Goal: Browse casually

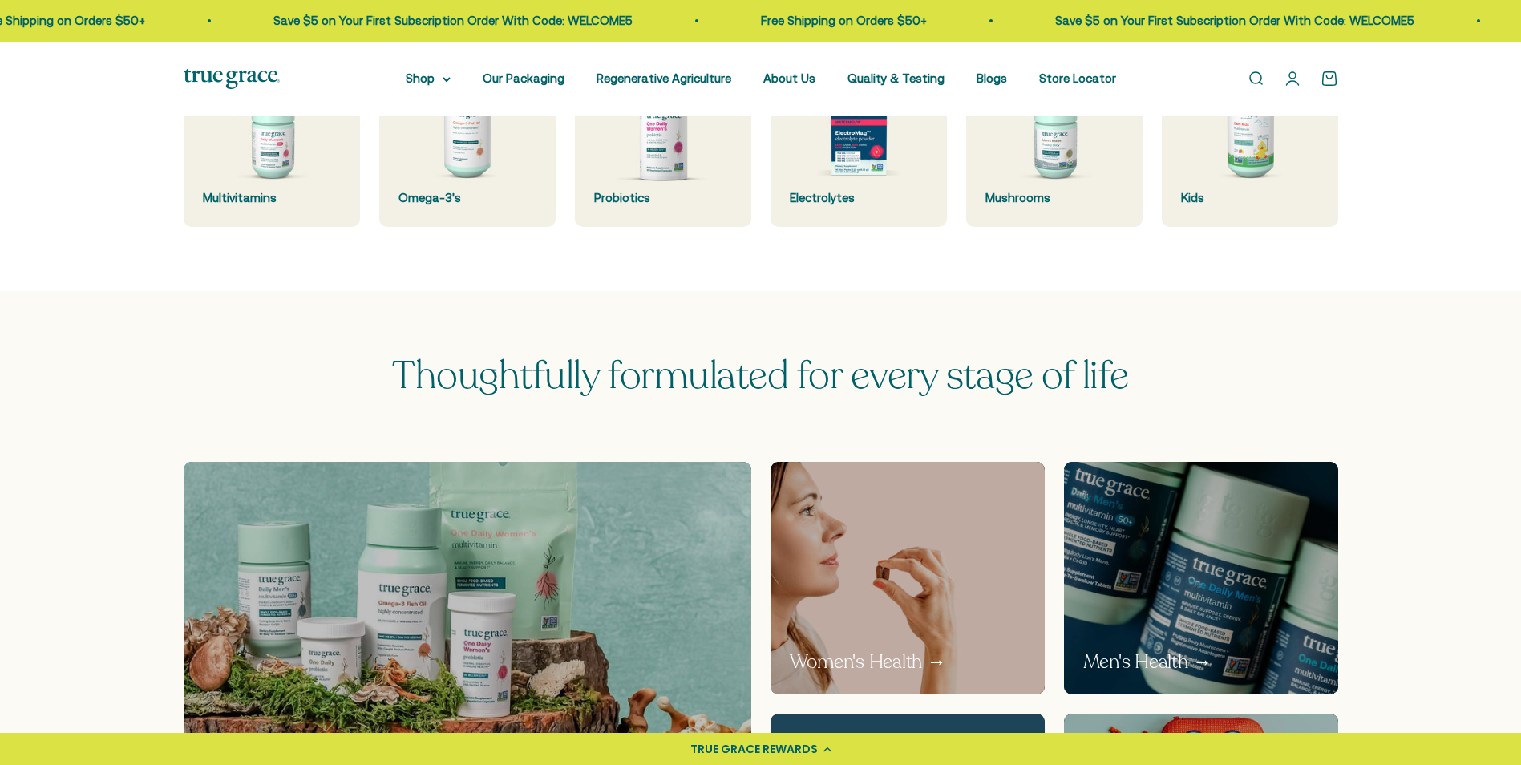
scroll to position [641, 0]
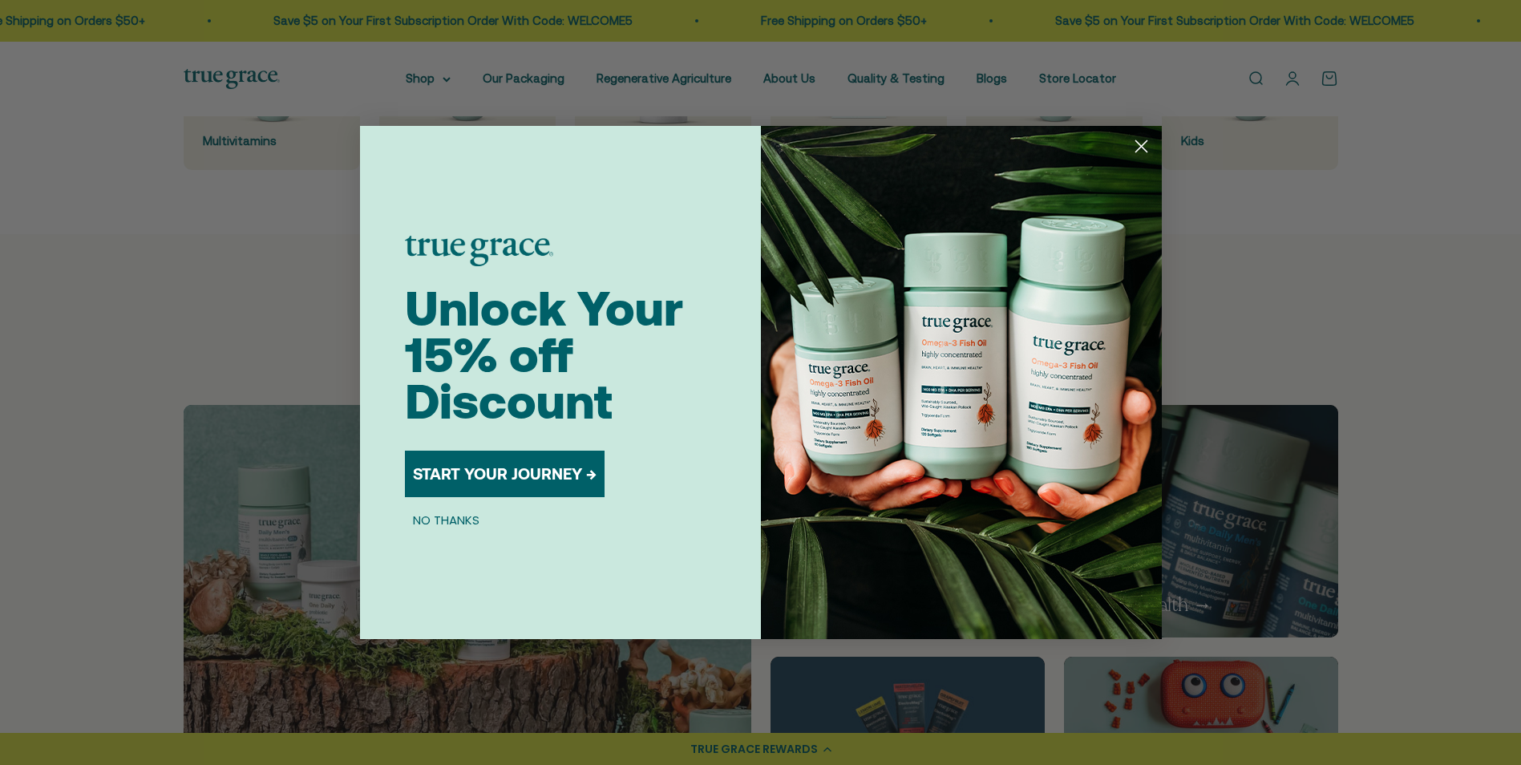
click at [428, 518] on button "NO THANKS" at bounding box center [446, 519] width 83 height 19
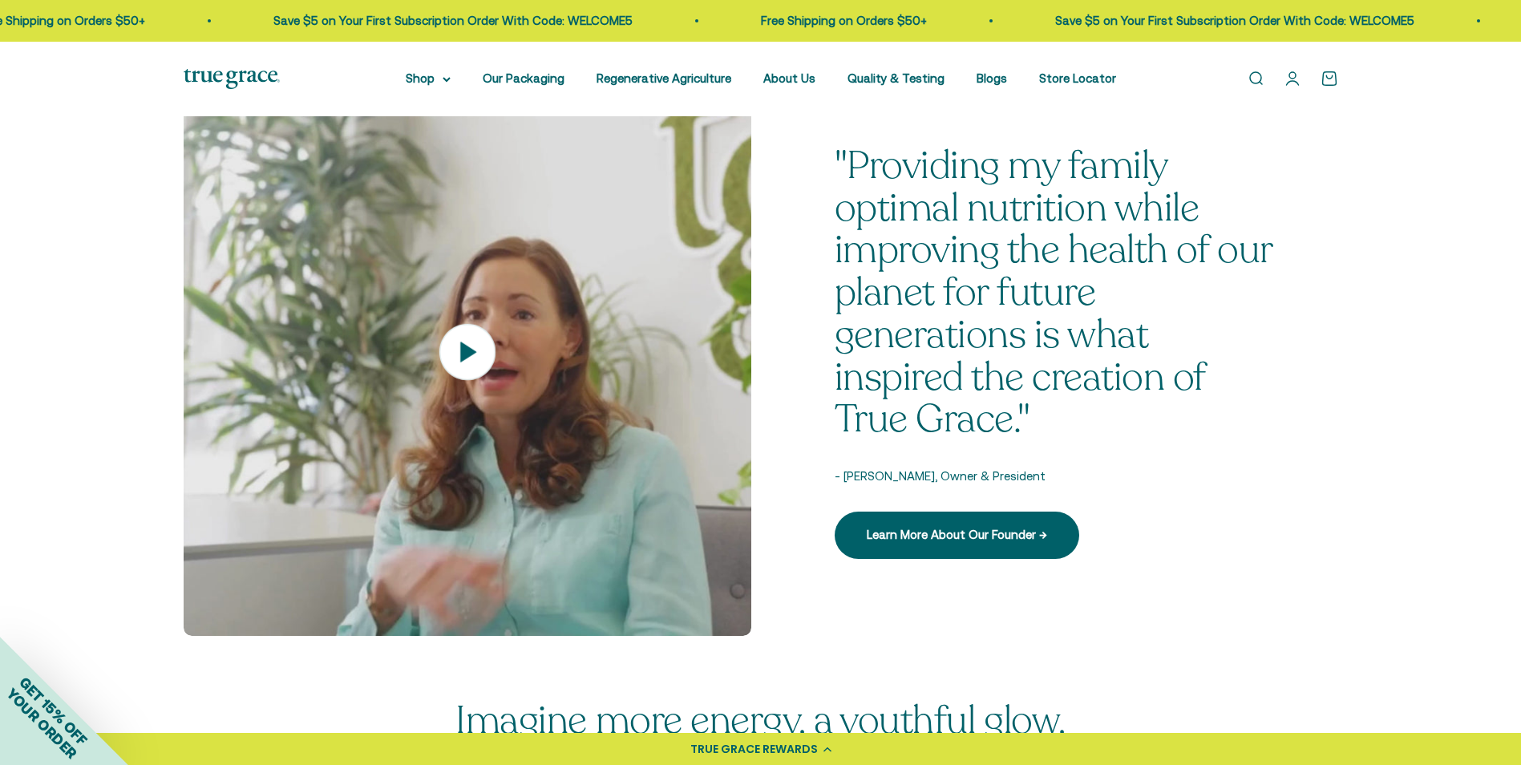
scroll to position [2245, 0]
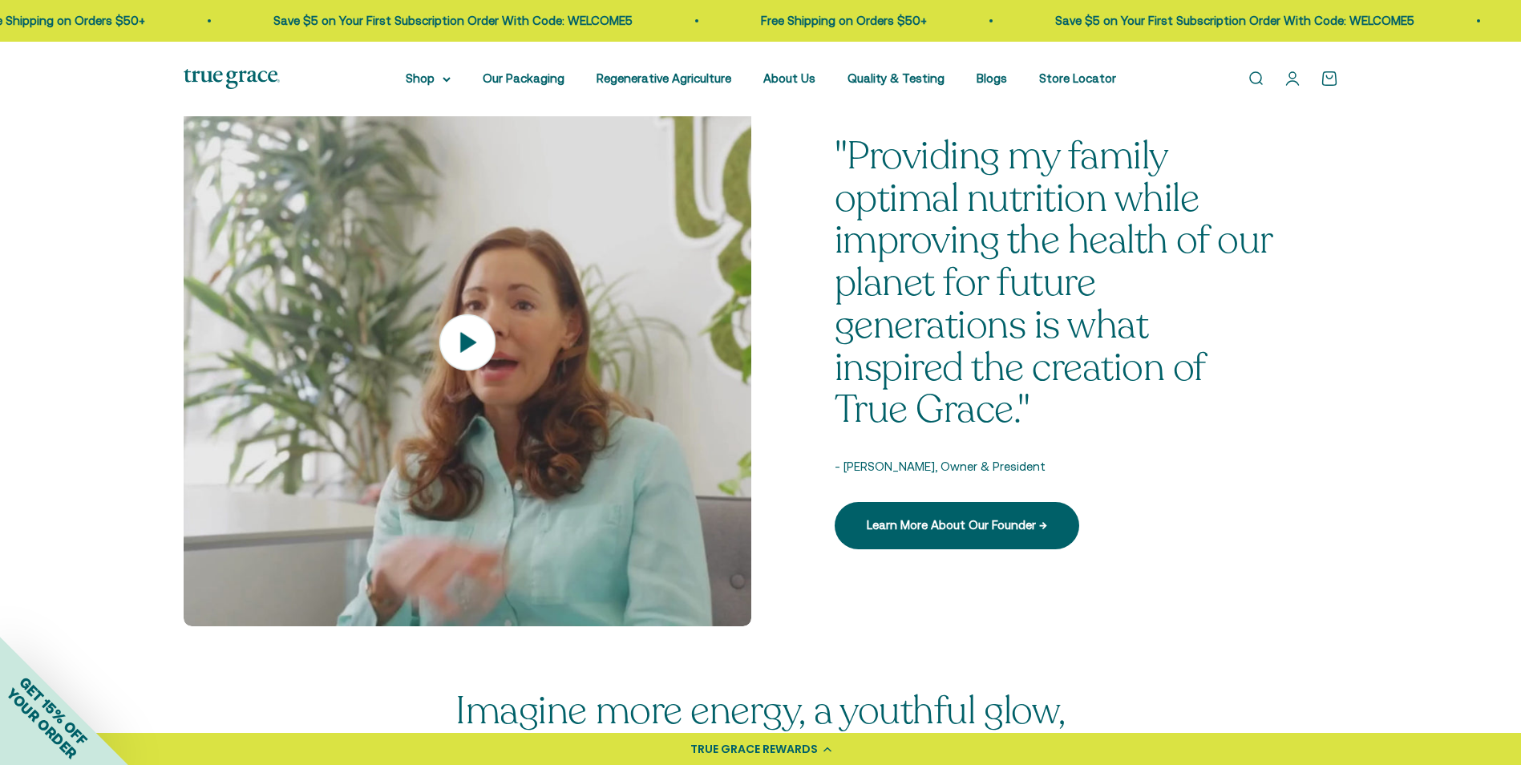
click at [471, 338] on icon at bounding box center [467, 342] width 56 height 56
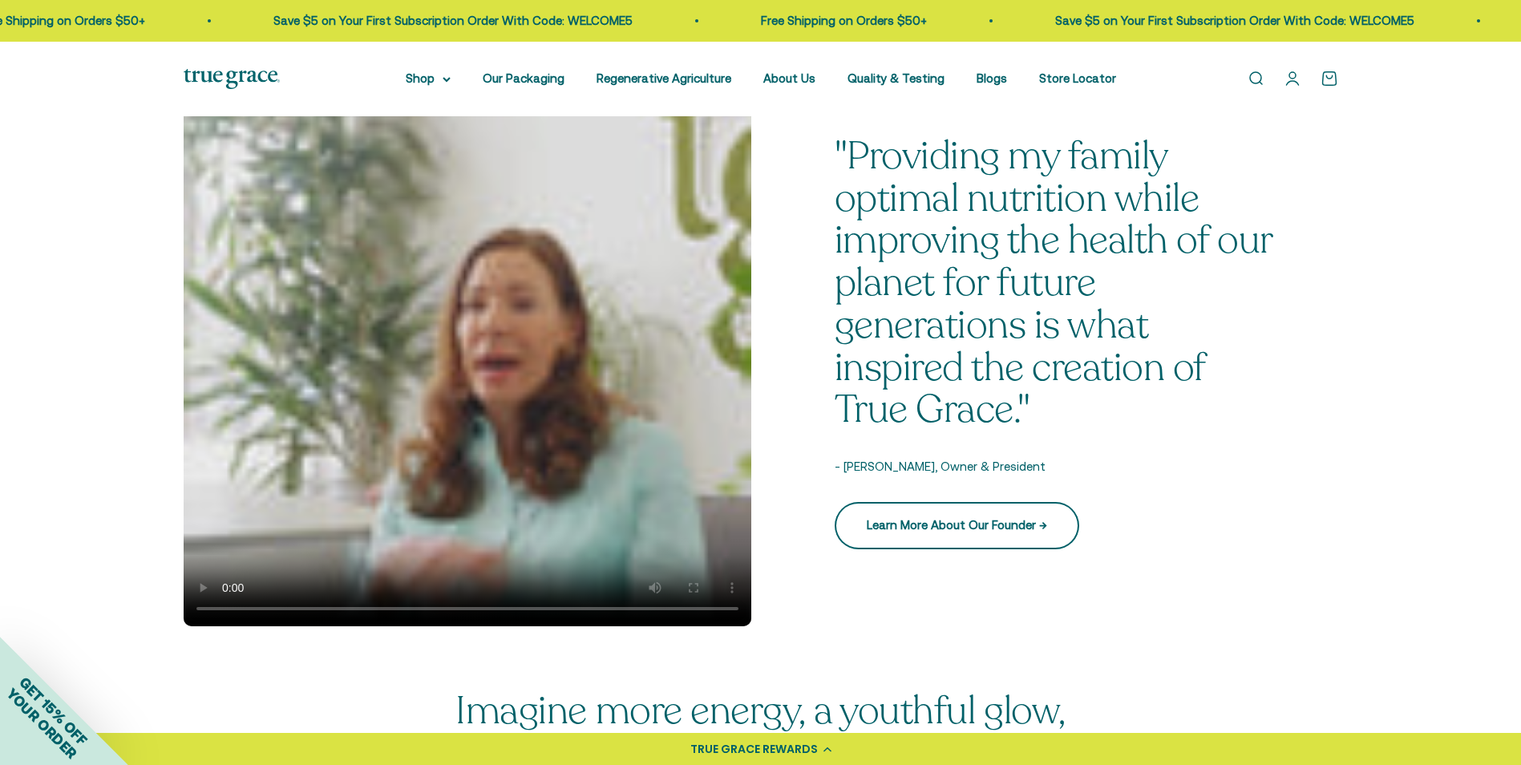
click at [967, 511] on link "Learn More About Our Founder →" at bounding box center [957, 525] width 245 height 47
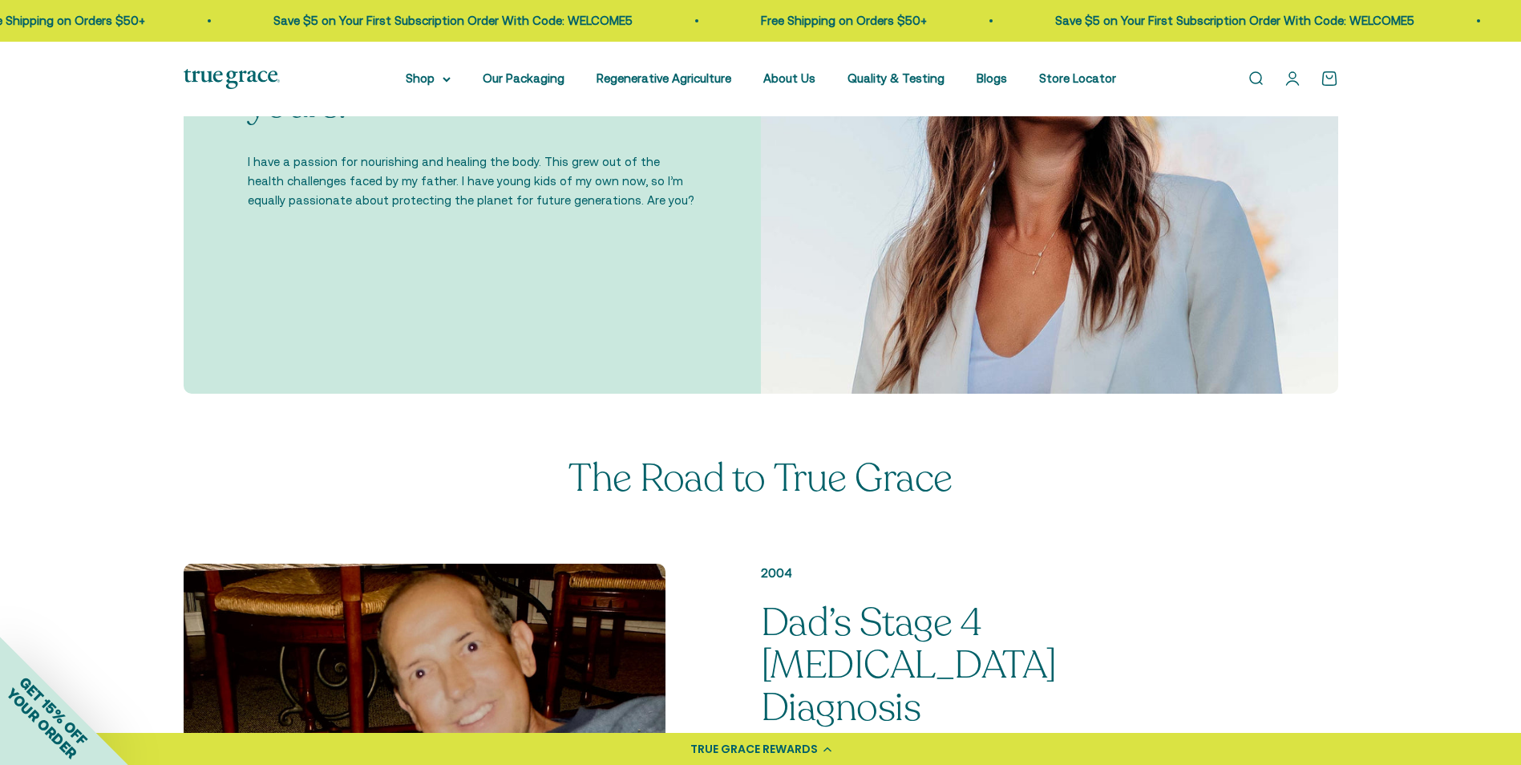
scroll to position [722, 0]
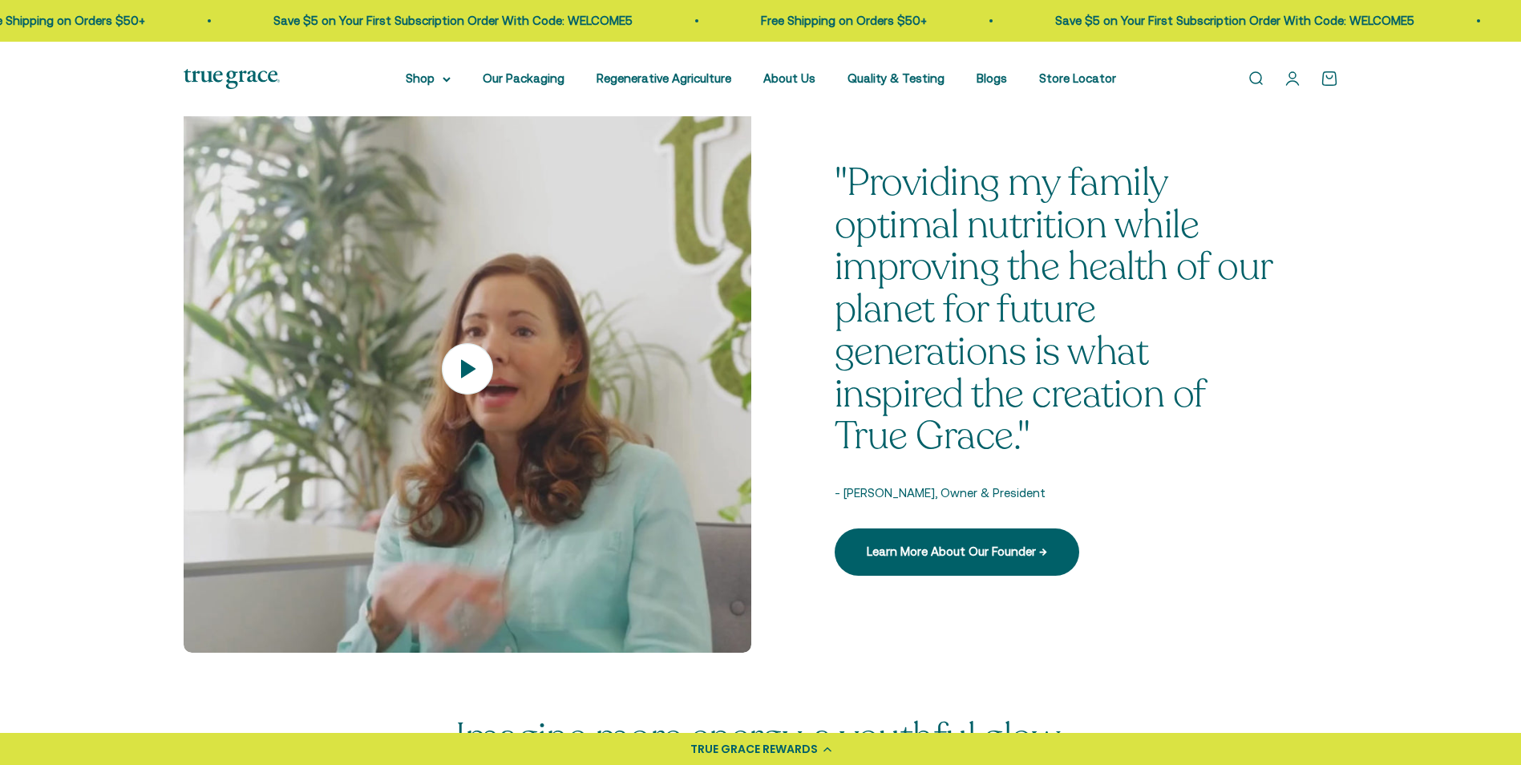
scroll to position [2245, 0]
